Goal: Transaction & Acquisition: Purchase product/service

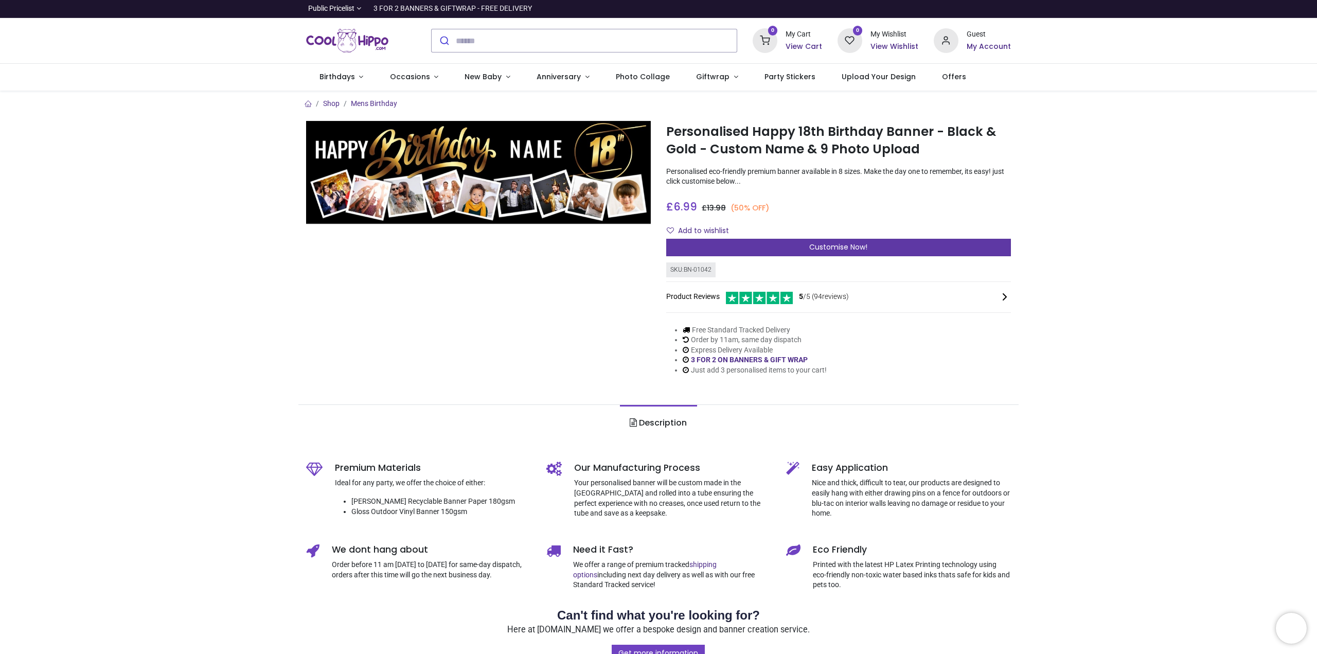
click at [852, 245] on span "Customise Now!" at bounding box center [838, 247] width 58 height 10
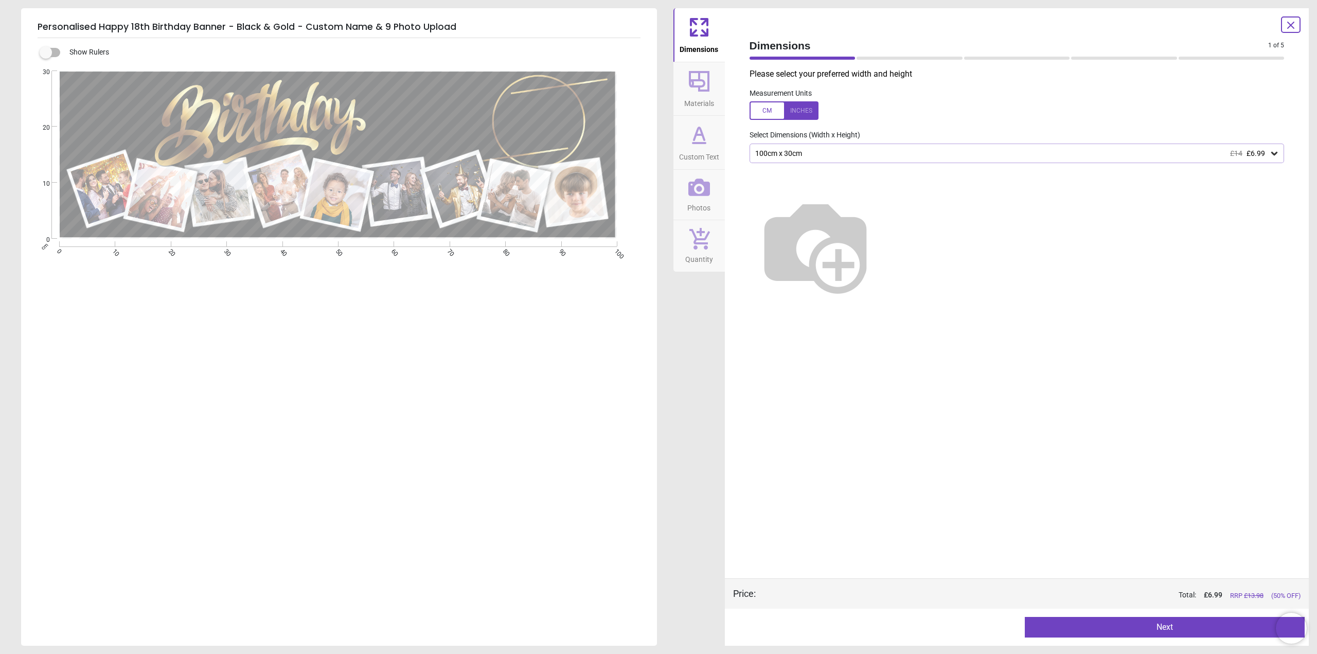
click at [881, 311] on img at bounding box center [816, 246] width 132 height 132
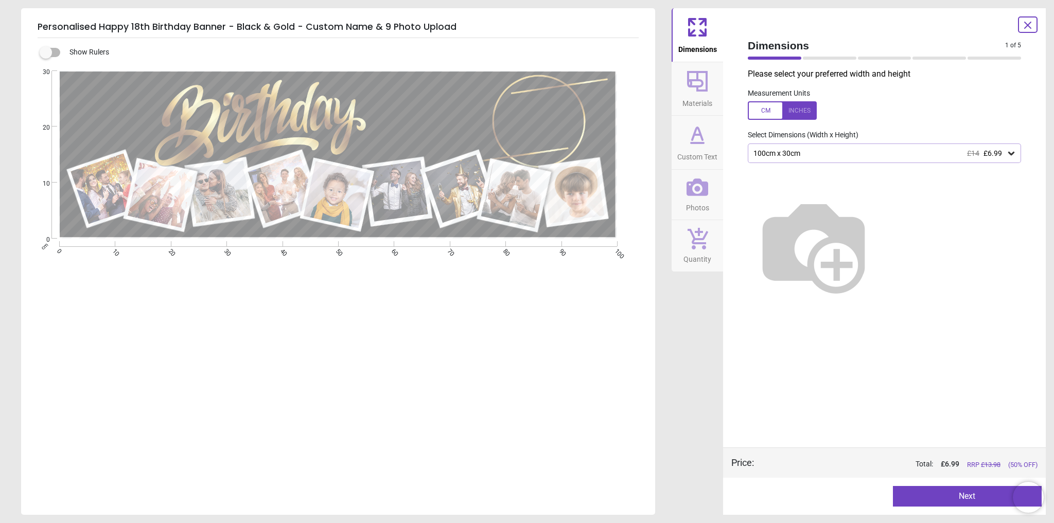
click at [561, 331] on div "E E E E" at bounding box center [338, 332] width 634 height 523
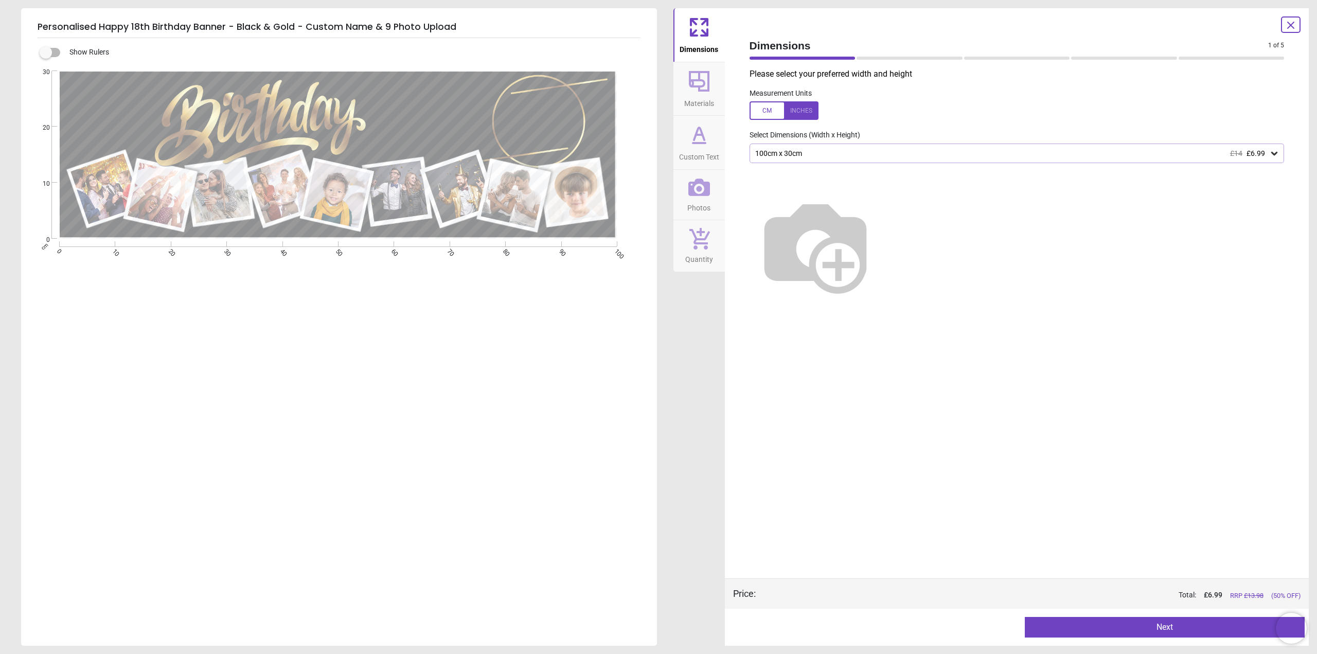
click at [881, 224] on img at bounding box center [816, 246] width 132 height 132
click at [881, 239] on img at bounding box center [816, 246] width 132 height 132
click at [928, 155] on div "100cm x 30cm £14 £6.99" at bounding box center [1012, 153] width 516 height 9
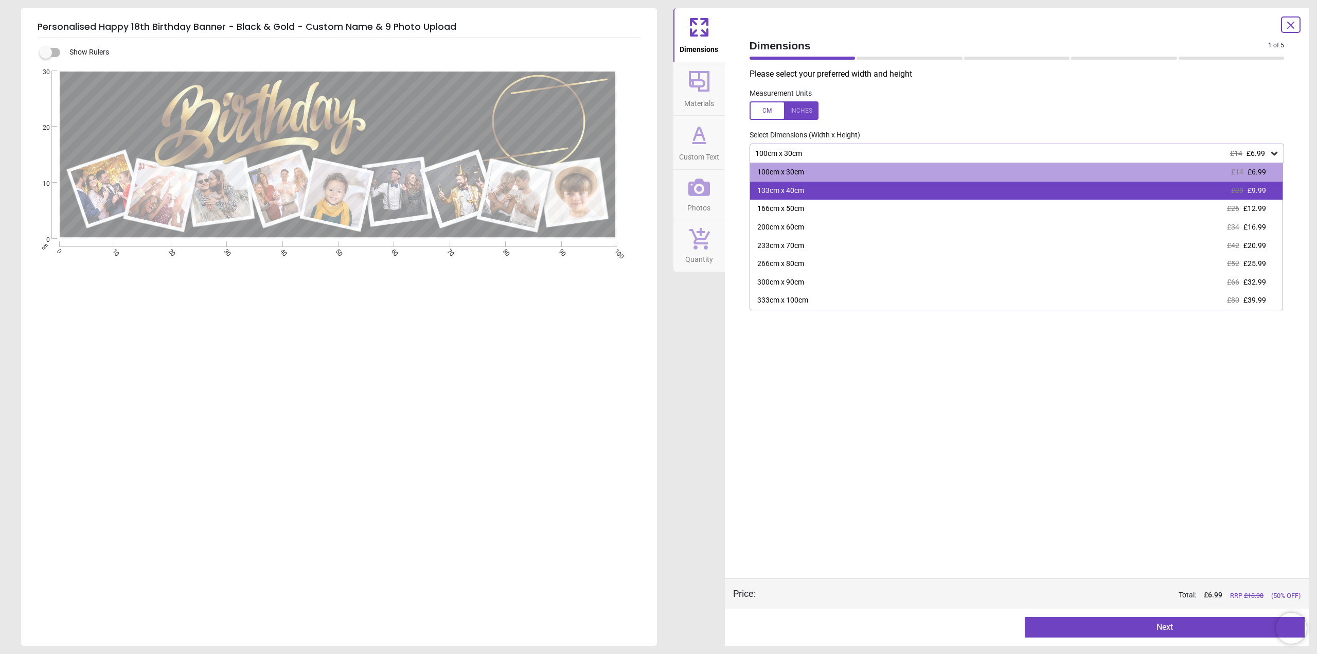
click at [796, 195] on div "133cm x 40cm" at bounding box center [780, 191] width 47 height 10
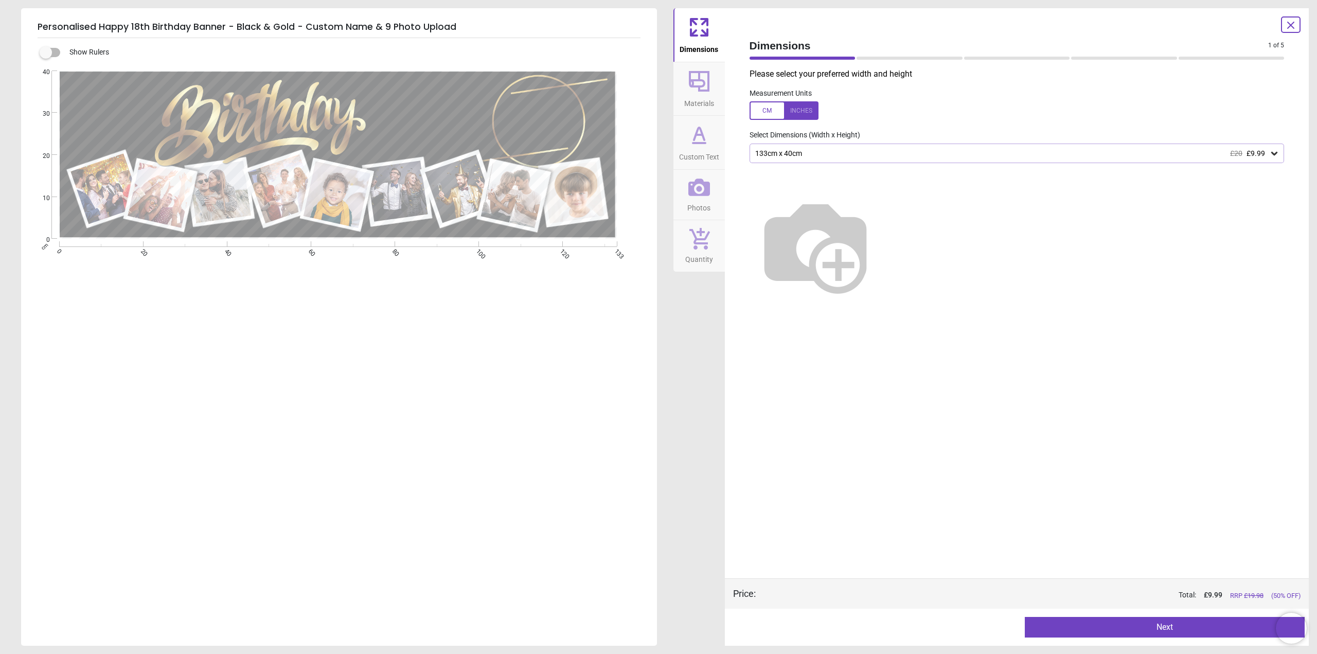
click at [1147, 628] on button "Next" at bounding box center [1165, 627] width 280 height 21
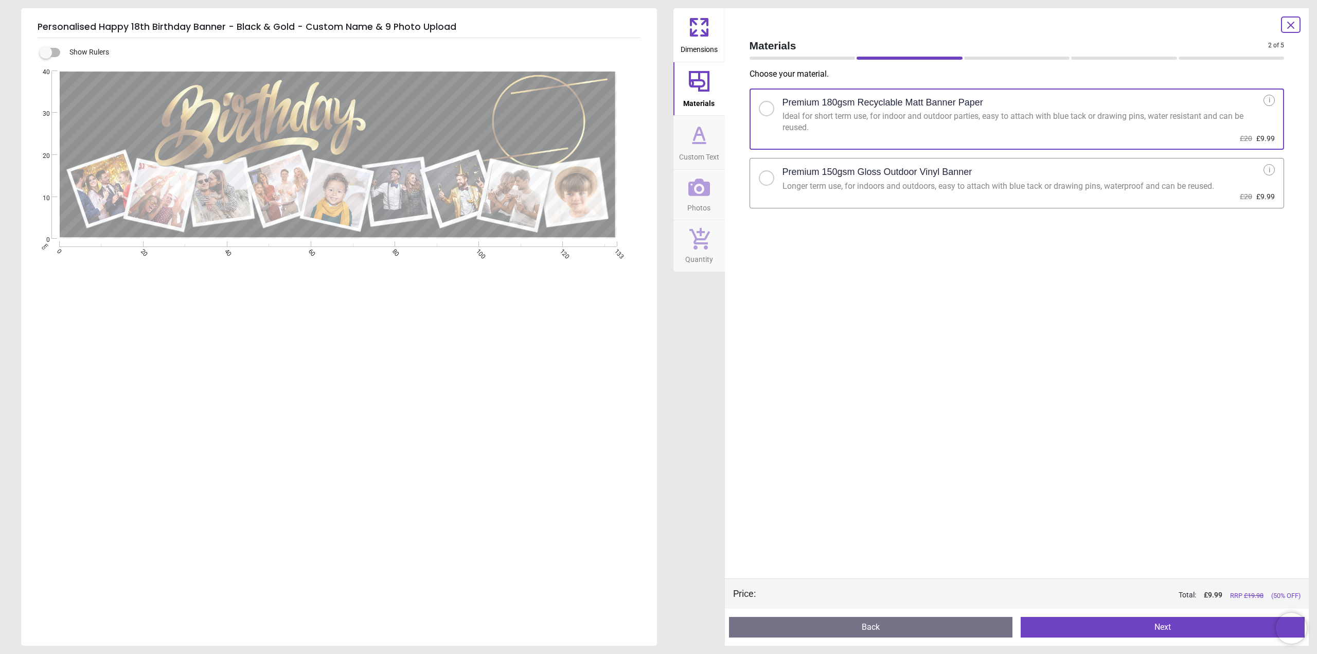
click at [765, 181] on div at bounding box center [766, 178] width 6 height 6
click at [1173, 626] on button "Next" at bounding box center [1163, 627] width 284 height 21
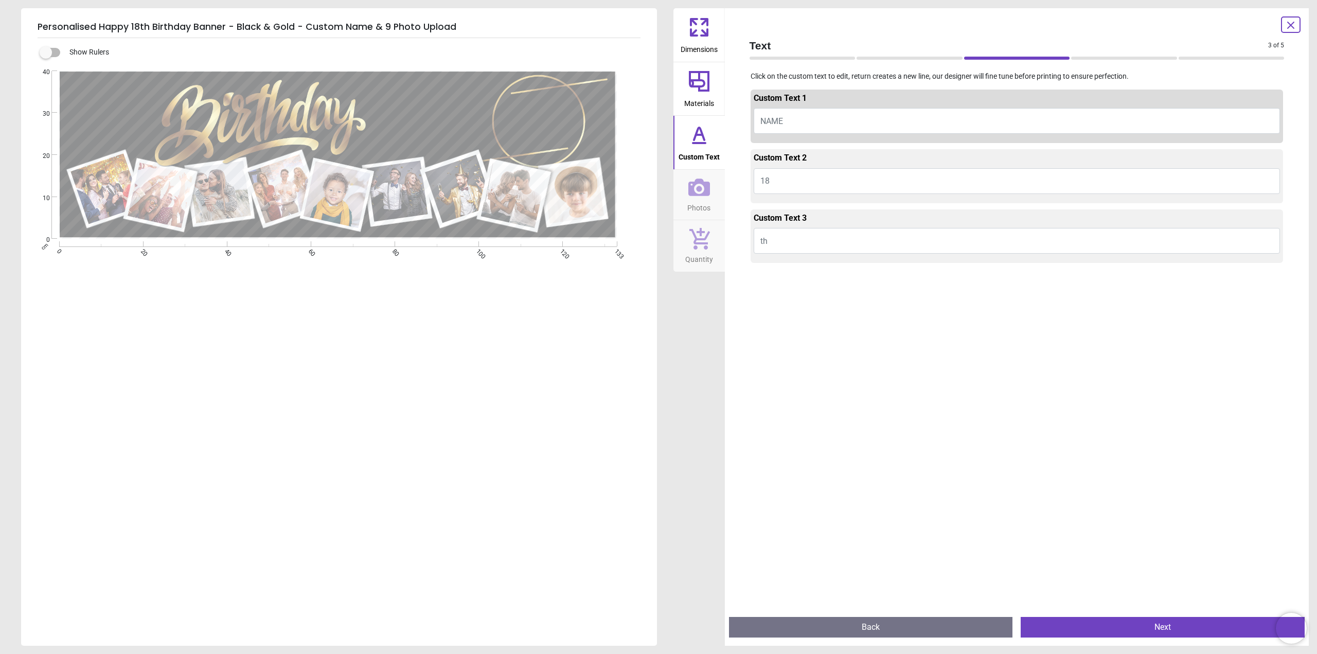
click at [799, 118] on button "NAME" at bounding box center [1017, 121] width 527 height 26
click at [784, 123] on button "NAME" at bounding box center [1017, 121] width 527 height 26
type textarea "*****"
click at [949, 371] on div at bounding box center [1017, 594] width 533 height 654
click at [567, 359] on div "e ***** E E E" at bounding box center [338, 398] width 634 height 654
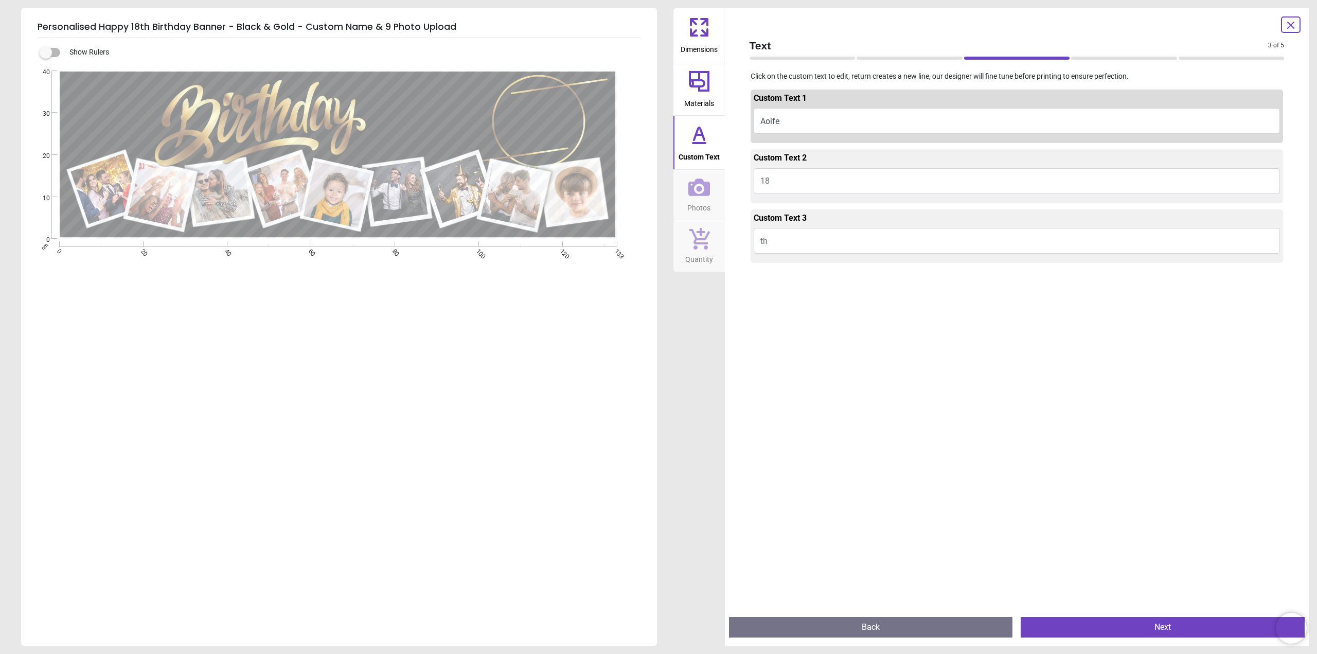
click at [784, 183] on button "18" at bounding box center [1017, 181] width 527 height 26
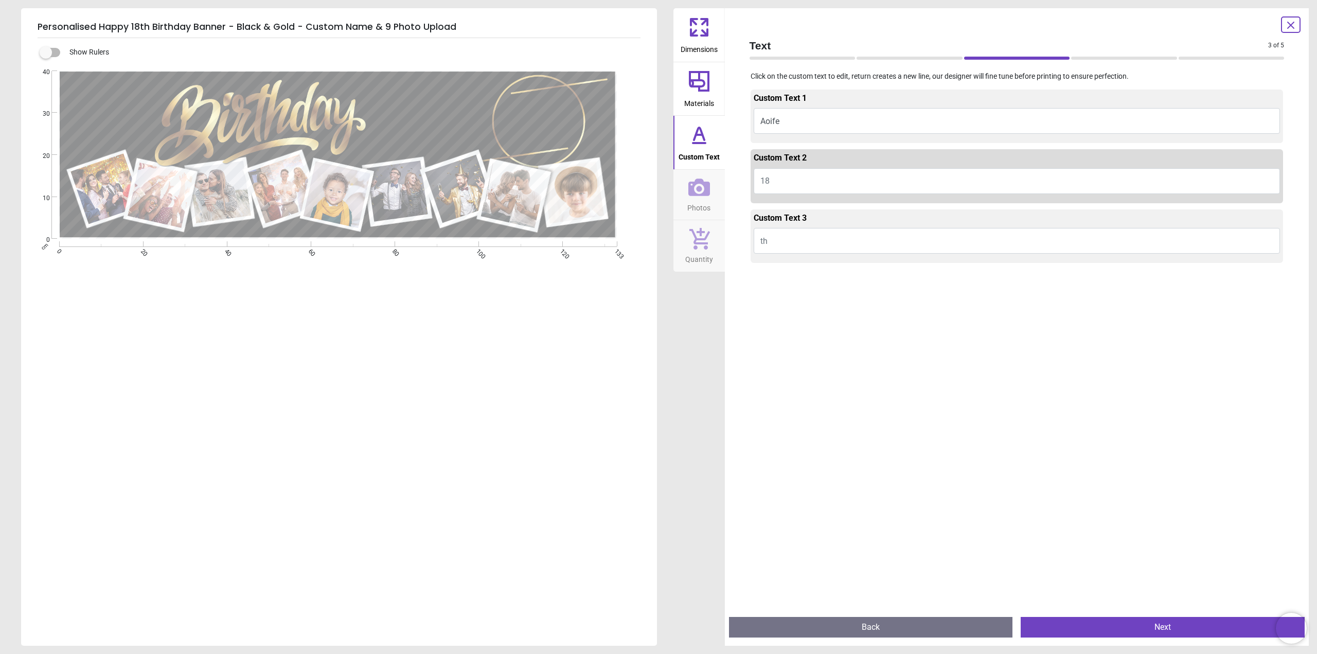
click at [798, 311] on div at bounding box center [1017, 594] width 533 height 654
click at [1104, 628] on button "Next" at bounding box center [1163, 627] width 284 height 21
